Goal: Task Accomplishment & Management: Manage account settings

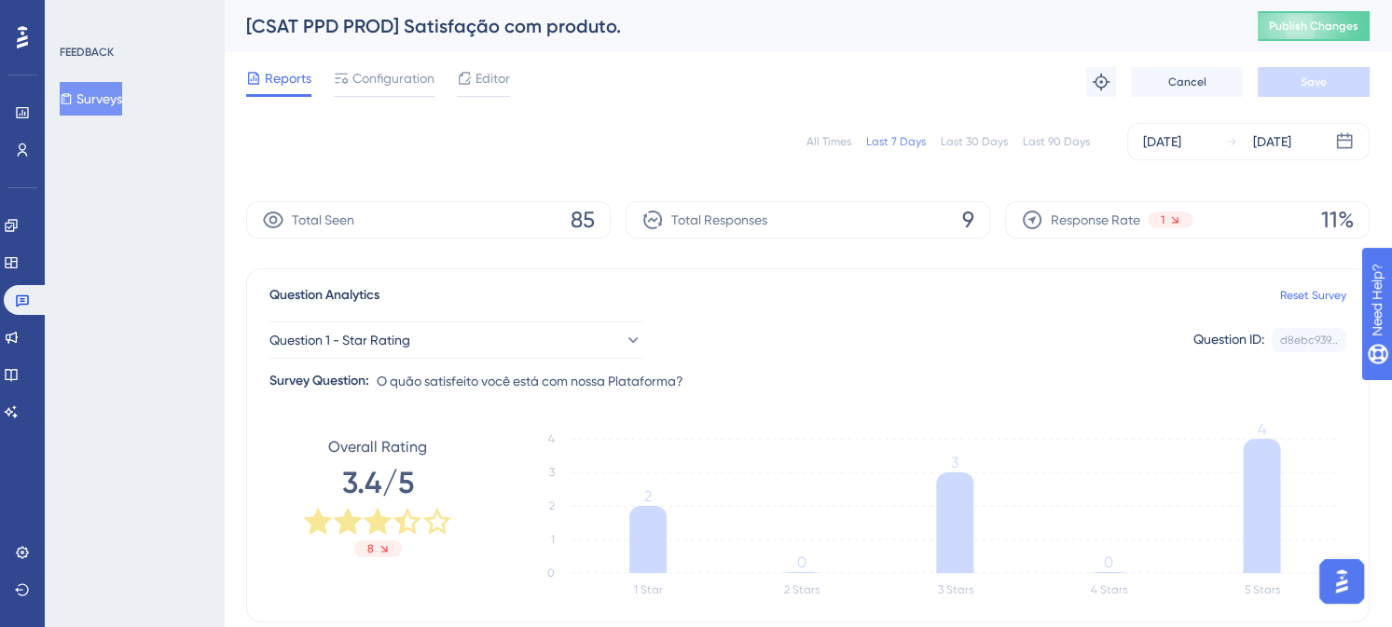
click at [969, 145] on div "Last 30 Days" at bounding box center [974, 141] width 67 height 15
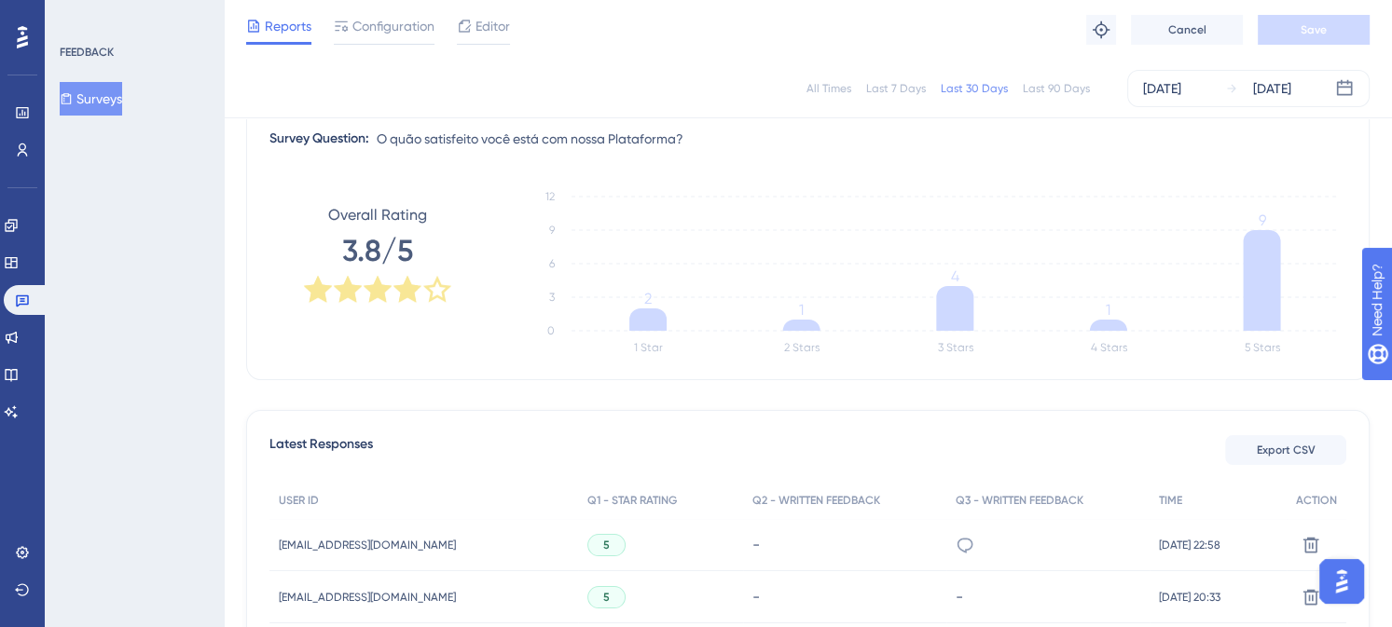
scroll to position [224, 0]
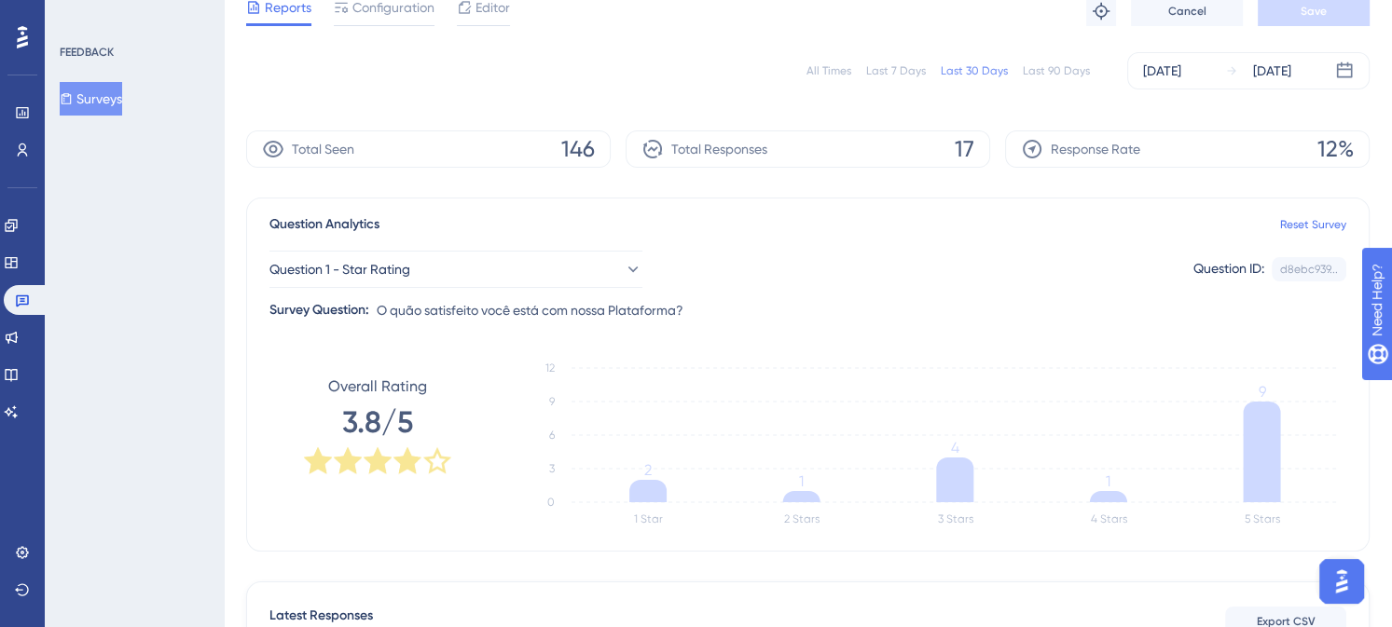
scroll to position [0, 0]
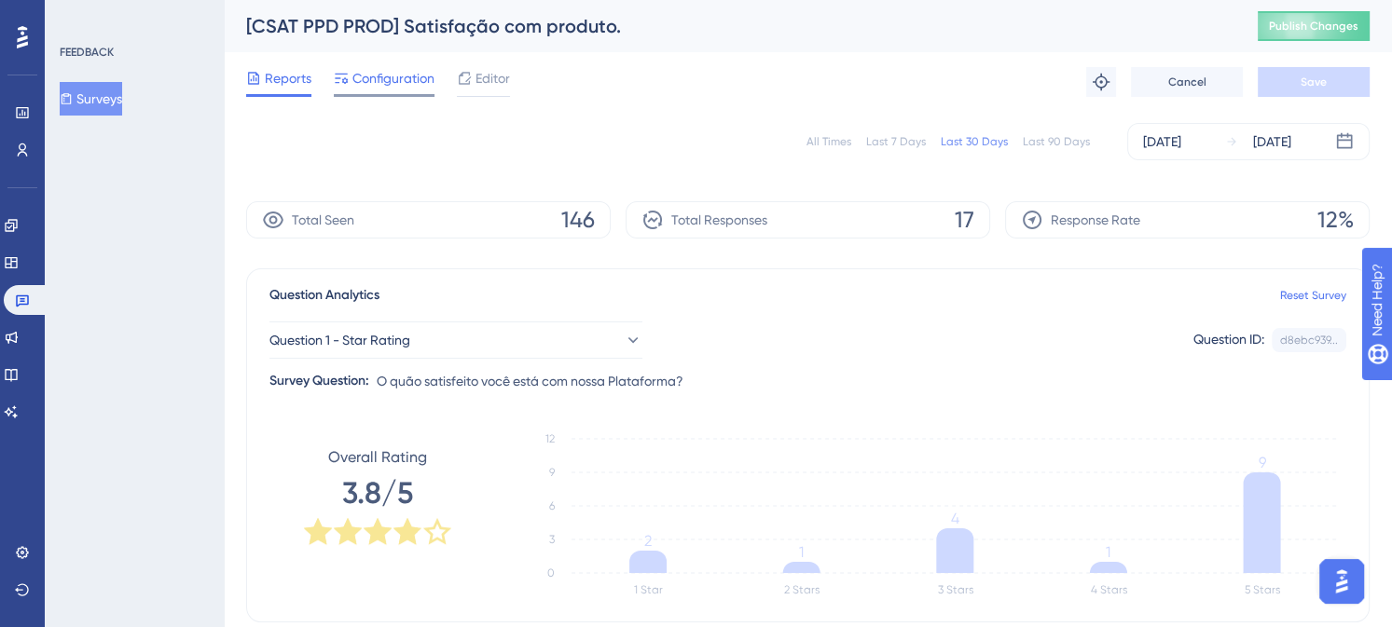
click at [395, 78] on span "Configuration" at bounding box center [393, 78] width 82 height 22
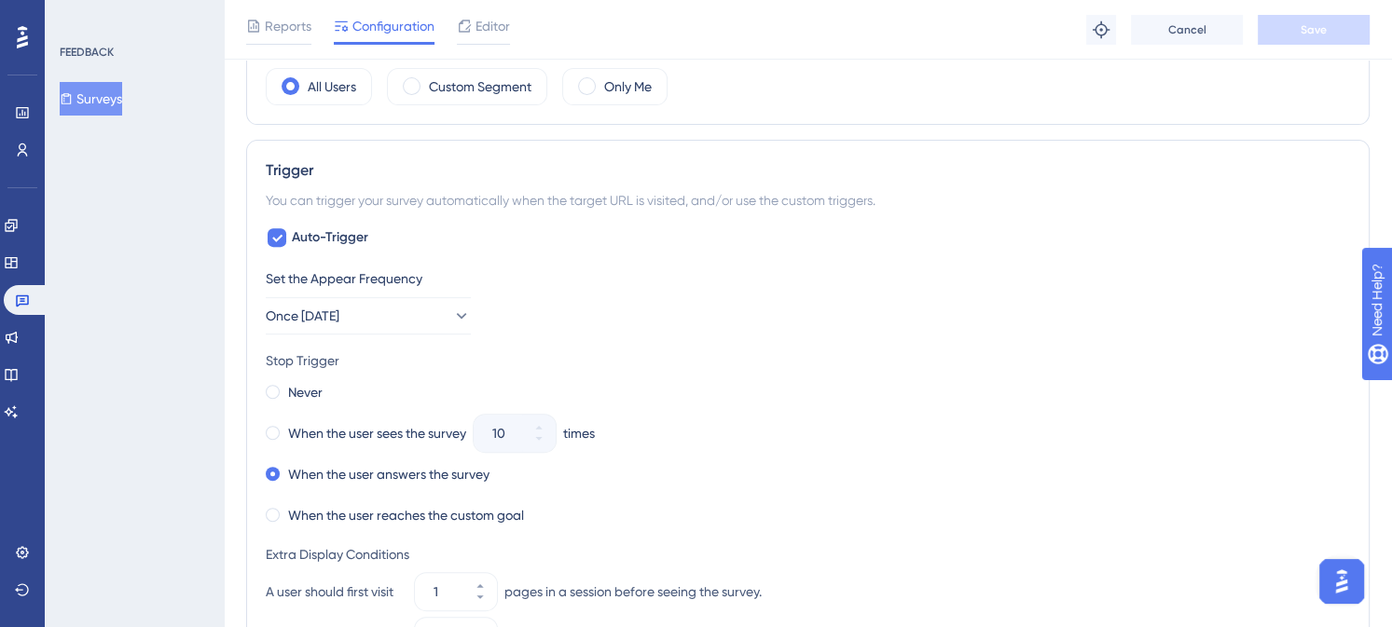
scroll to position [653, 0]
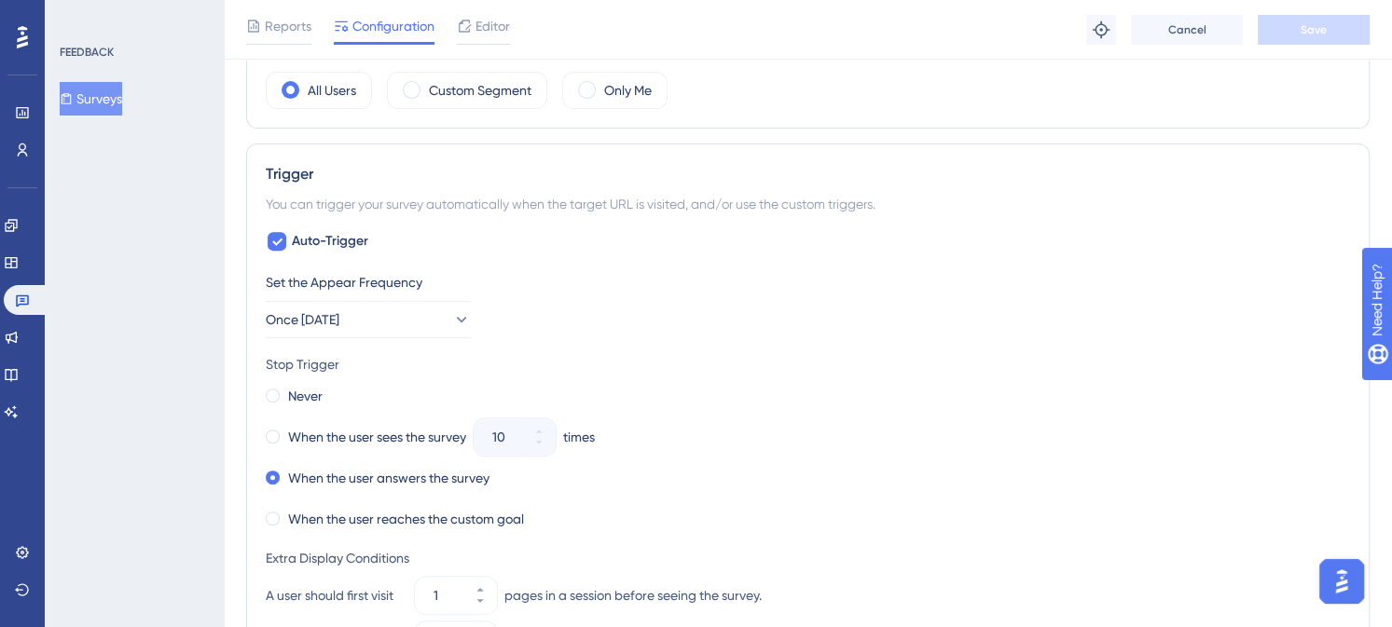
click at [107, 91] on button "Surveys" at bounding box center [91, 99] width 62 height 34
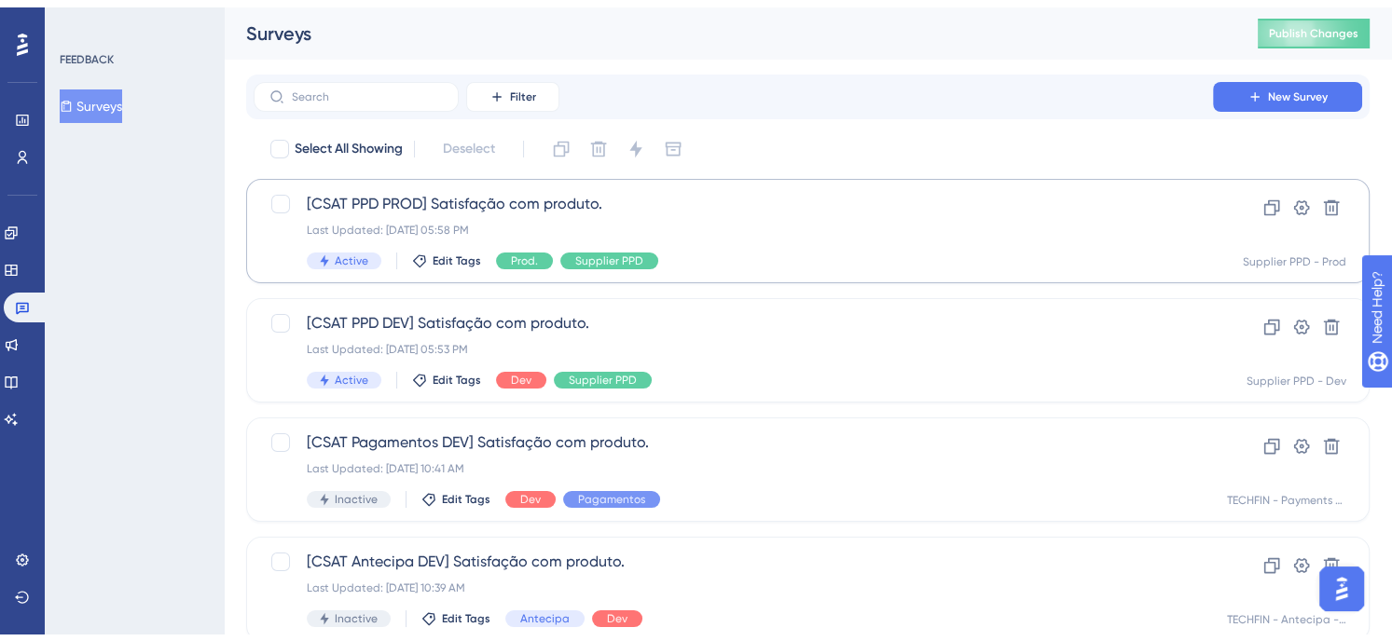
scroll to position [186, 0]
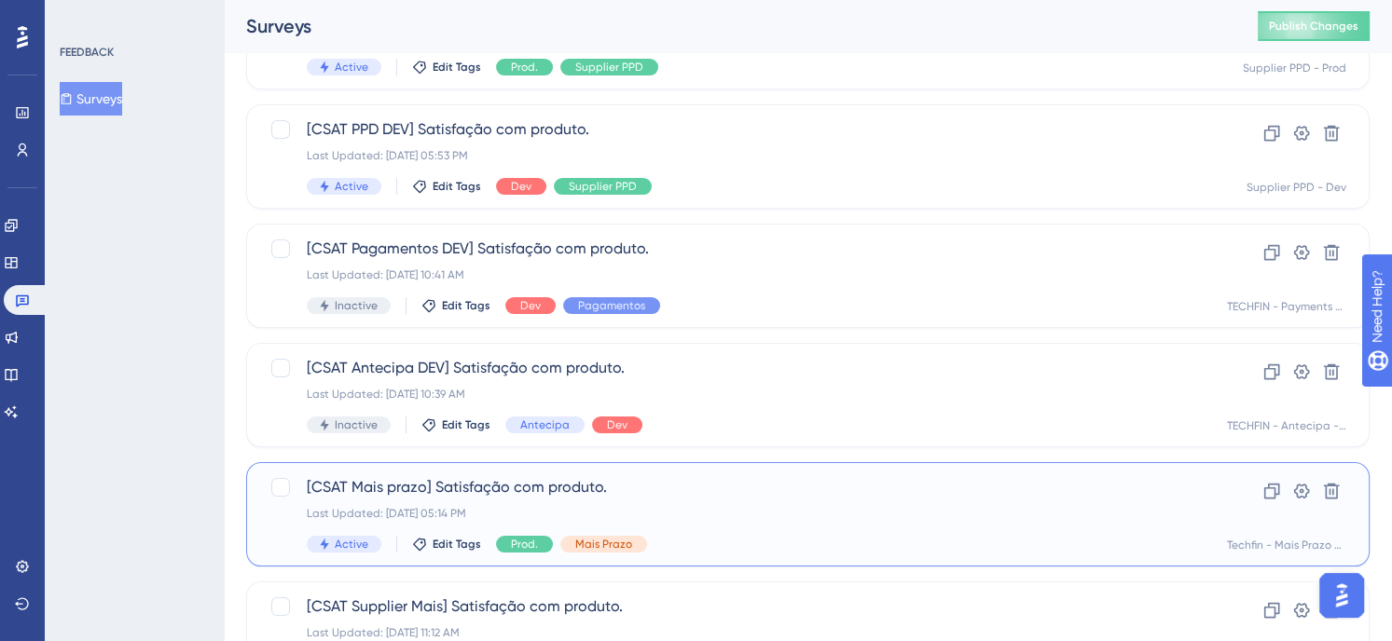
click at [699, 496] on span "[CSAT Mais prazo] Satisfação com produto." at bounding box center [733, 487] width 853 height 22
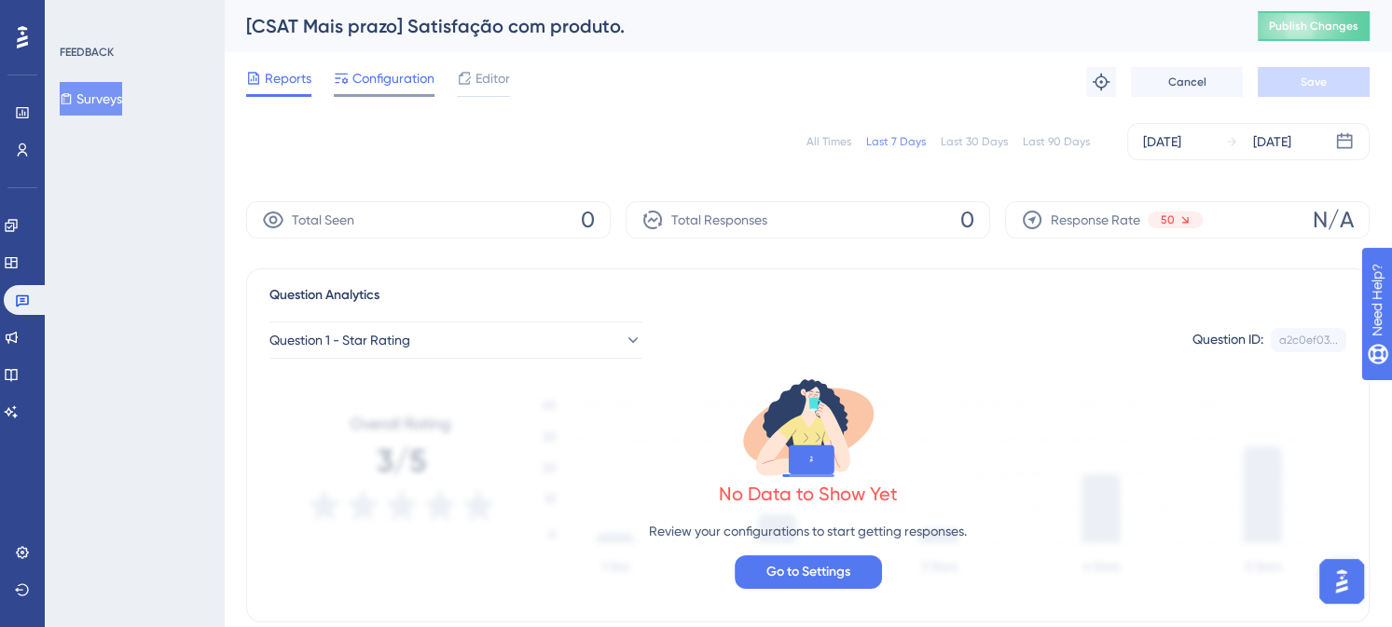
click at [388, 82] on span "Configuration" at bounding box center [393, 78] width 82 height 22
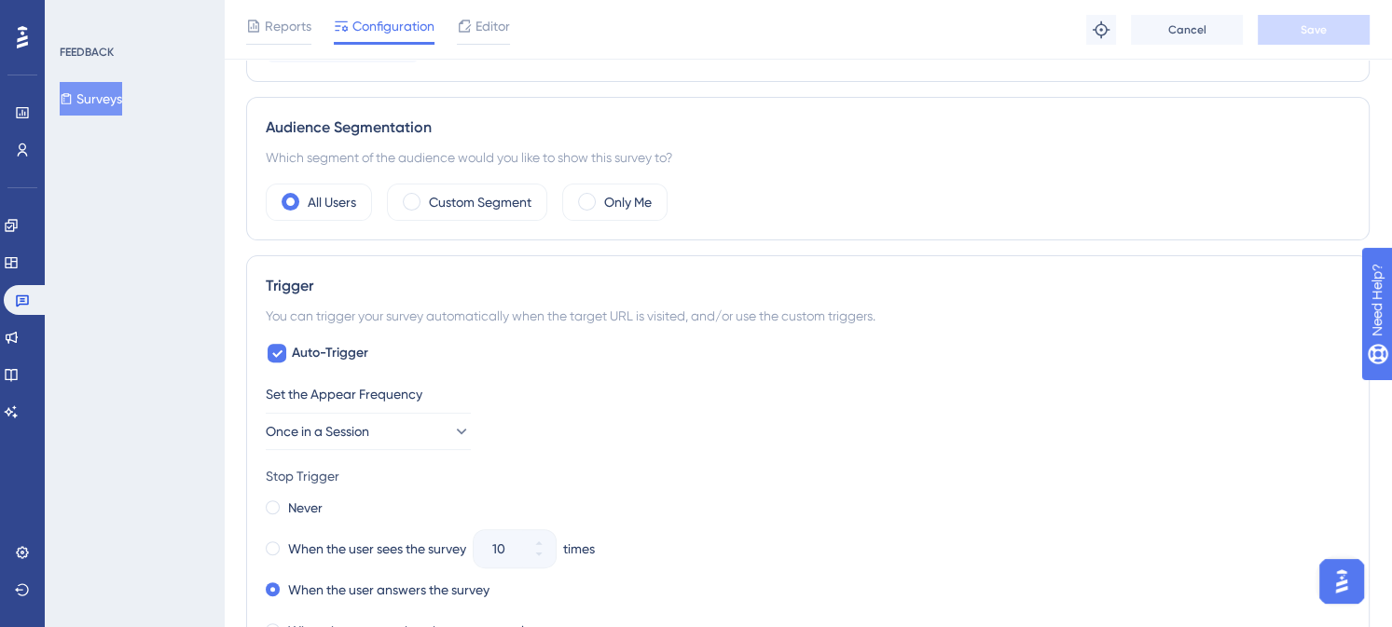
scroll to position [653, 0]
